Goal: Task Accomplishment & Management: Manage account settings

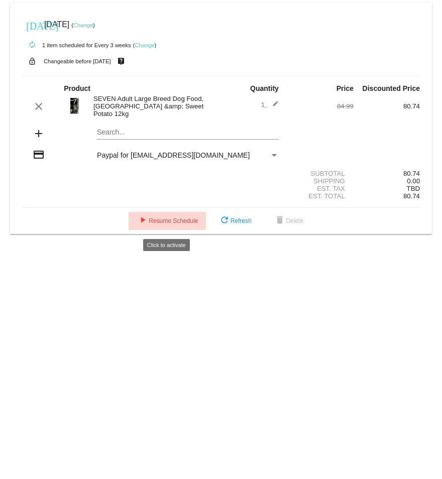
click at [177, 222] on span "play_arrow Resume Schedule" at bounding box center [167, 220] width 61 height 7
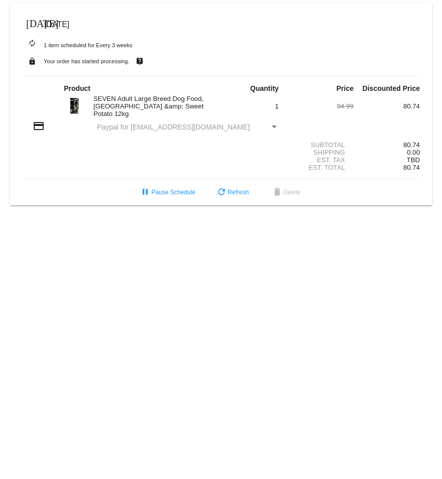
click at [274, 125] on div "Payment Method" at bounding box center [274, 126] width 5 height 3
click at [187, 123] on span "Paypal for [EMAIL_ADDRESS][DOMAIN_NAME]" at bounding box center [173, 127] width 153 height 8
click at [235, 193] on span "refresh Refresh" at bounding box center [231, 192] width 33 height 7
click at [33, 20] on mat-icon "[DATE]" at bounding box center [32, 23] width 12 height 12
click at [29, 20] on mat-icon "[DATE]" at bounding box center [32, 23] width 12 height 12
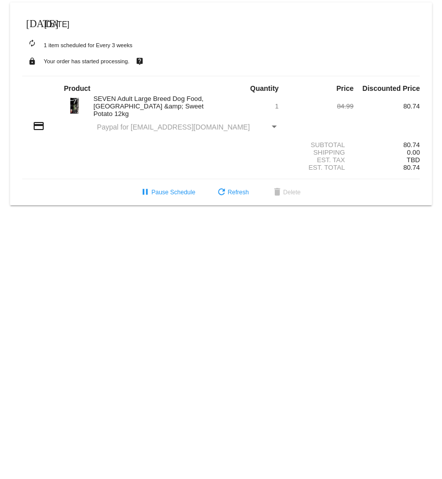
click at [60, 26] on span "[DATE]" at bounding box center [56, 24] width 25 height 9
click at [38, 123] on mat-icon "credit_card" at bounding box center [39, 126] width 12 height 12
